Goal: Transaction & Acquisition: Purchase product/service

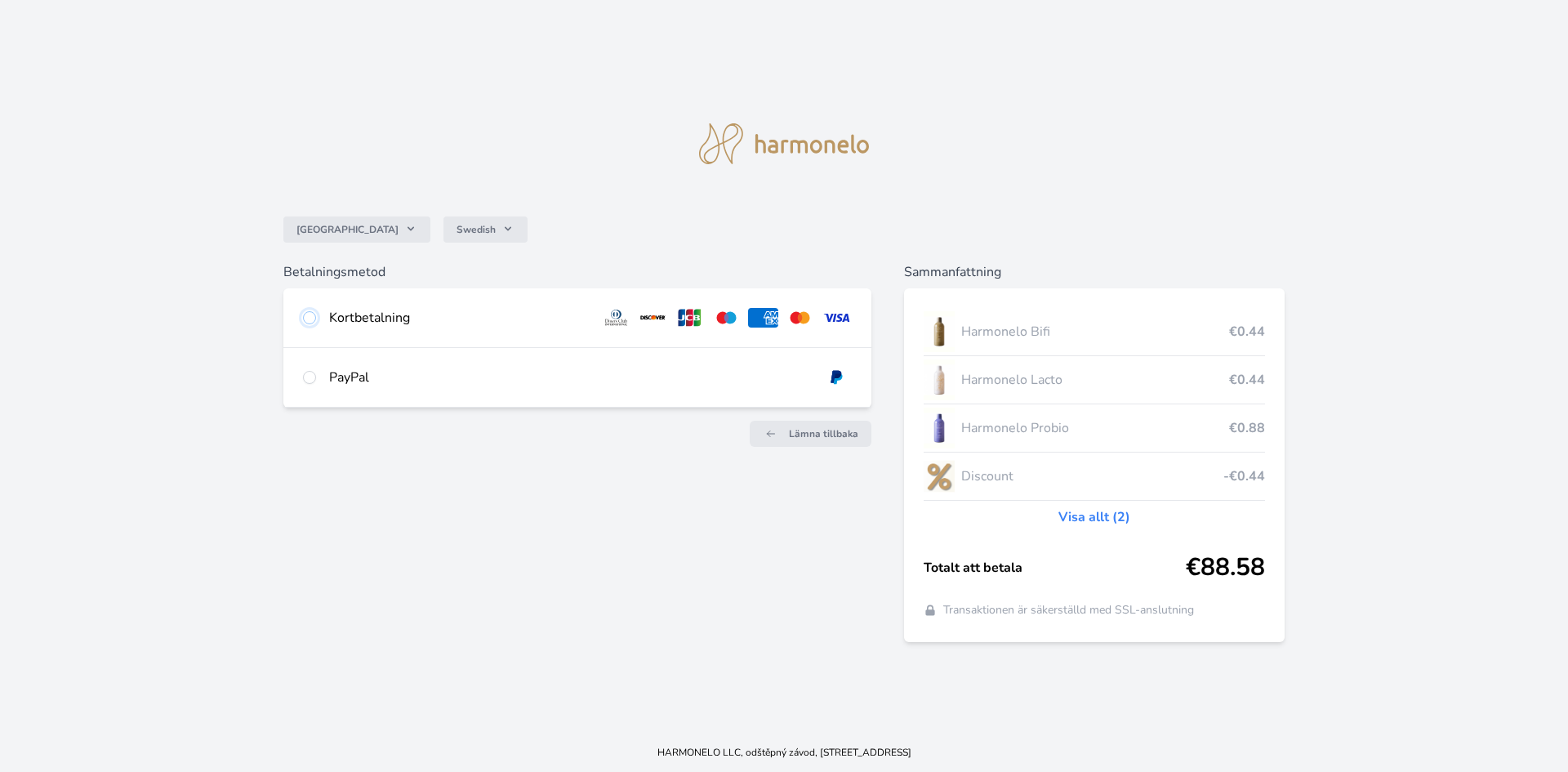
click at [311, 316] on input "radio" at bounding box center [309, 318] width 13 height 13
radio input "true"
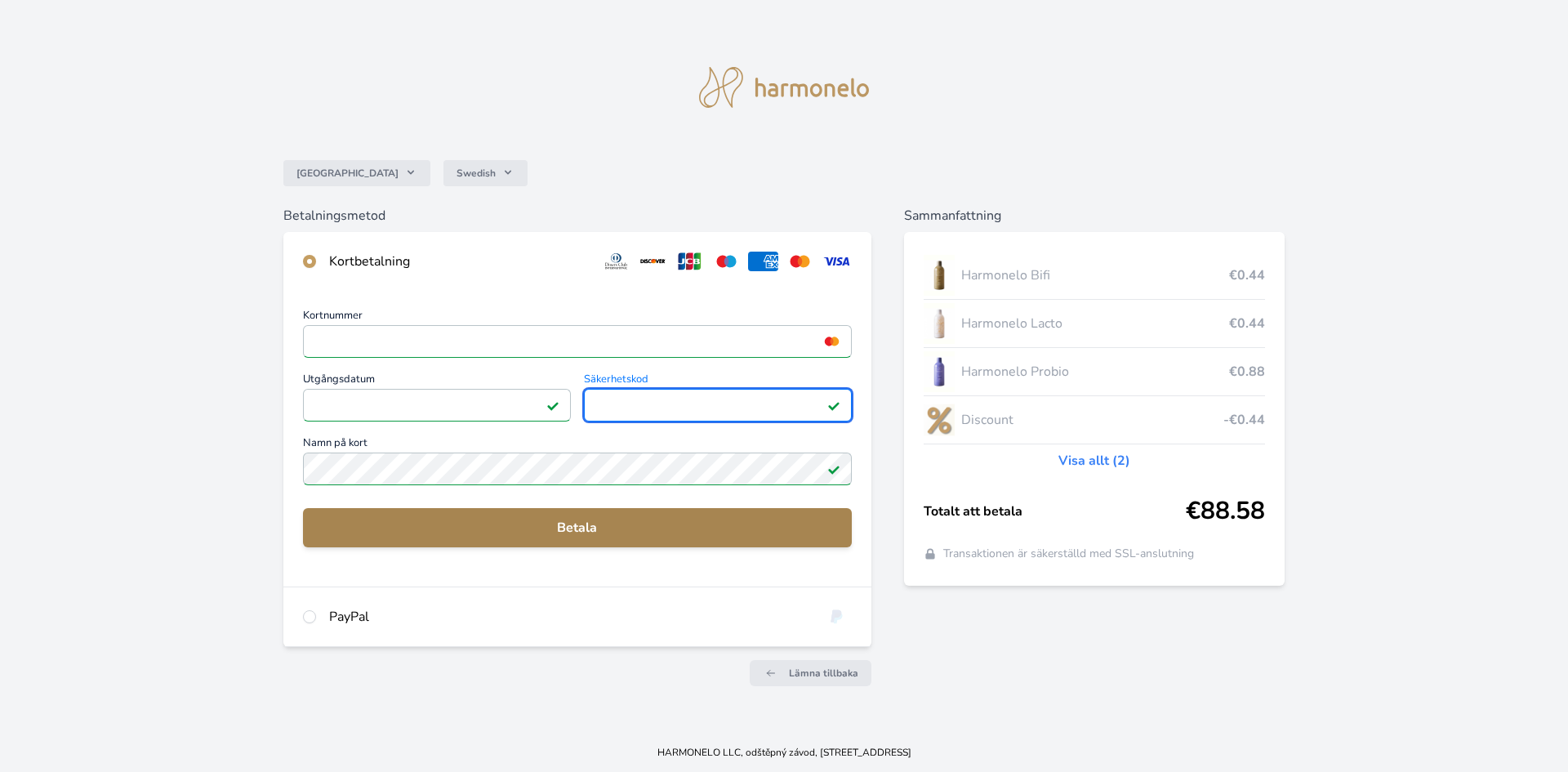
click at [718, 528] on span "Betala" at bounding box center [577, 527] width 523 height 20
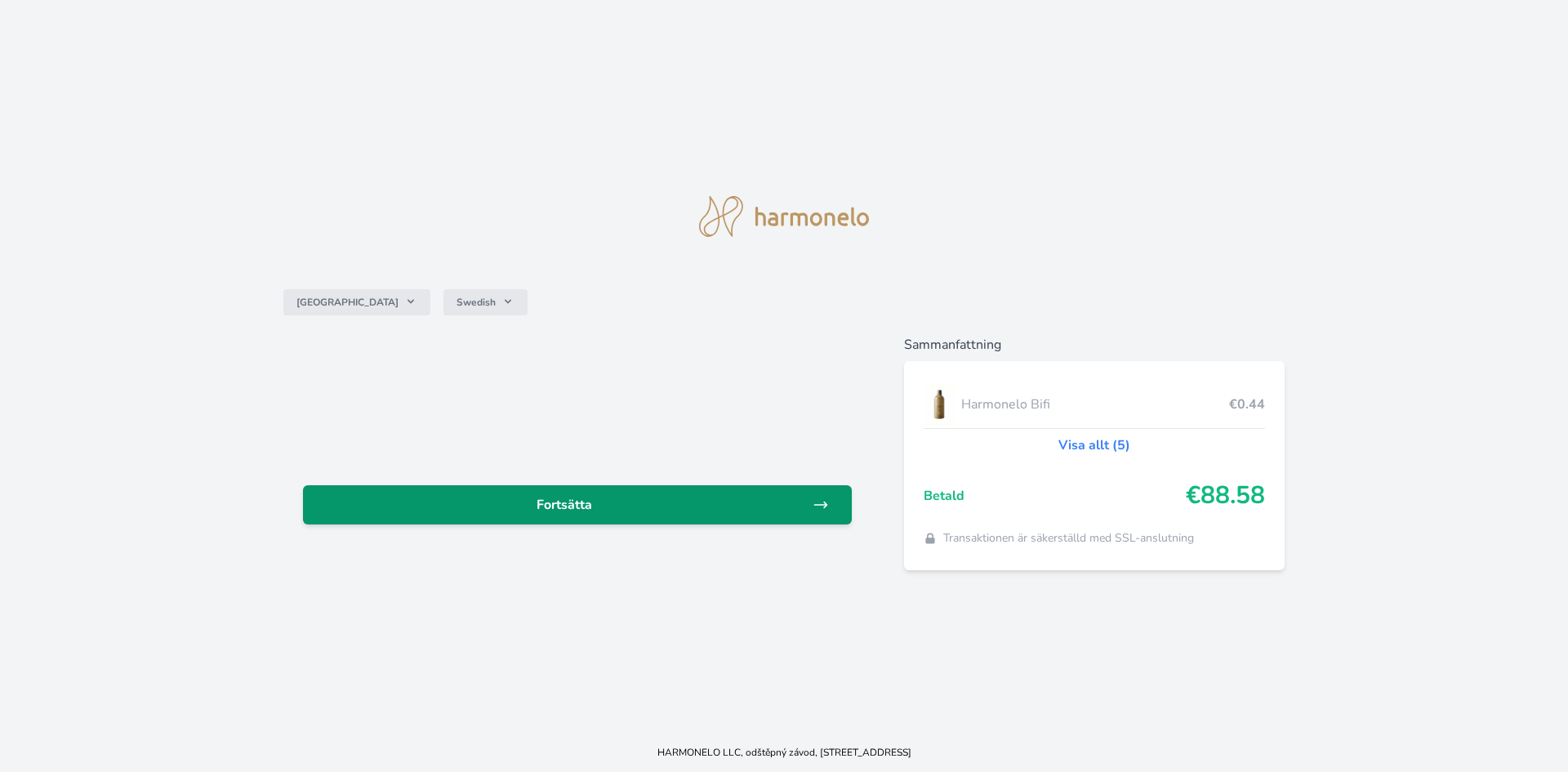
click at [792, 512] on span "Fortsätta" at bounding box center [564, 504] width 497 height 20
